Goal: Transaction & Acquisition: Purchase product/service

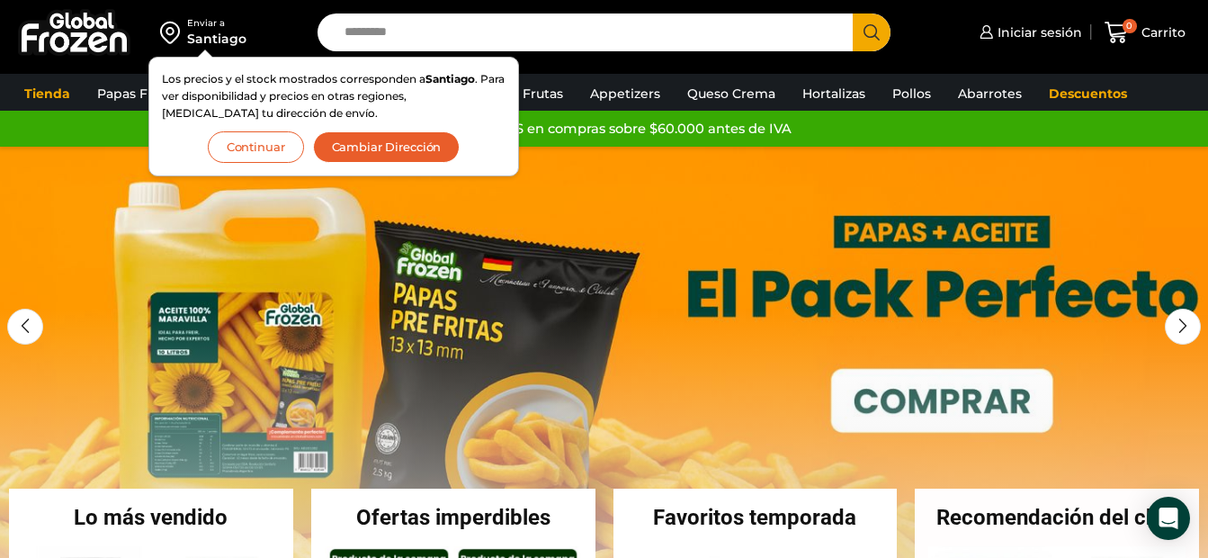
click at [286, 139] on button "Continuar" at bounding box center [256, 146] width 96 height 31
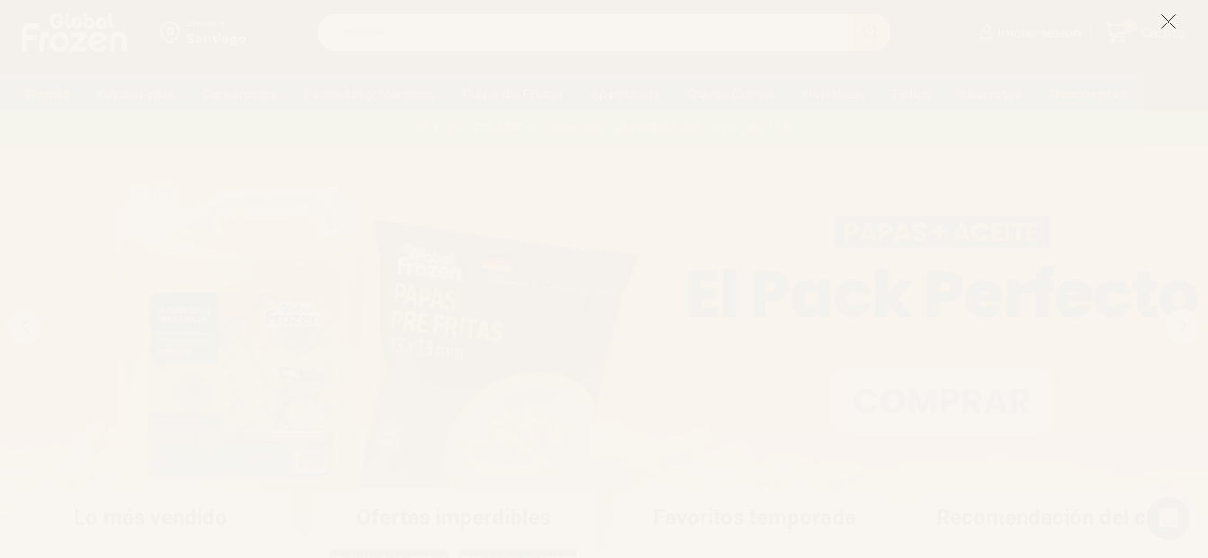
click at [1175, 15] on line at bounding box center [1168, 21] width 13 height 13
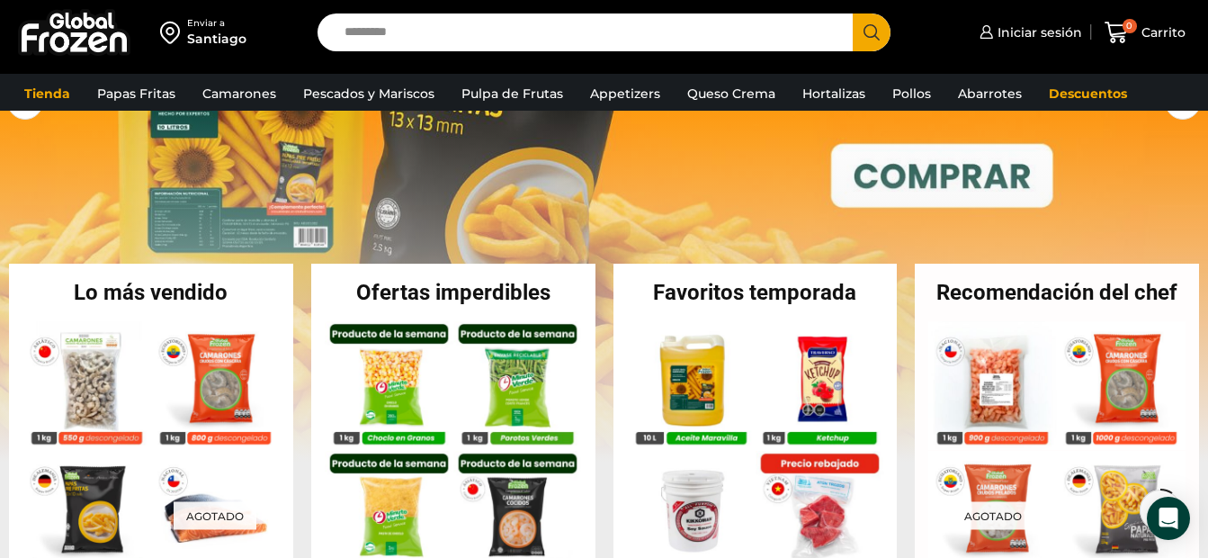
scroll to position [193, 0]
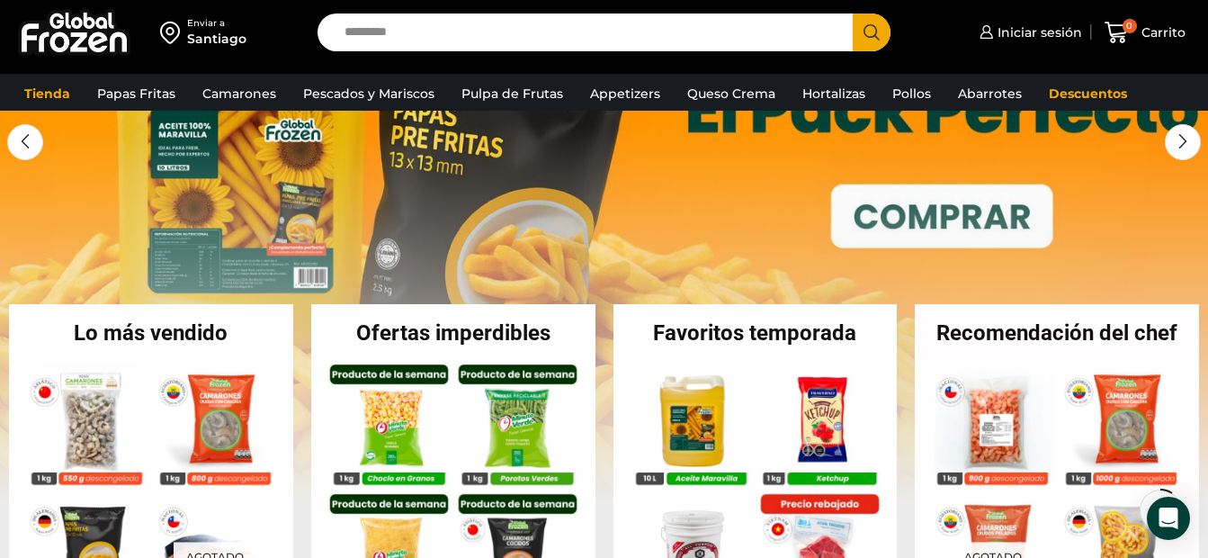
click at [713, 40] on input "Search input" at bounding box center [590, 32] width 508 height 38
type input "******"
click at [853, 13] on button "Search" at bounding box center [872, 32] width 38 height 38
